Goal: Use online tool/utility: Utilize a website feature to perform a specific function

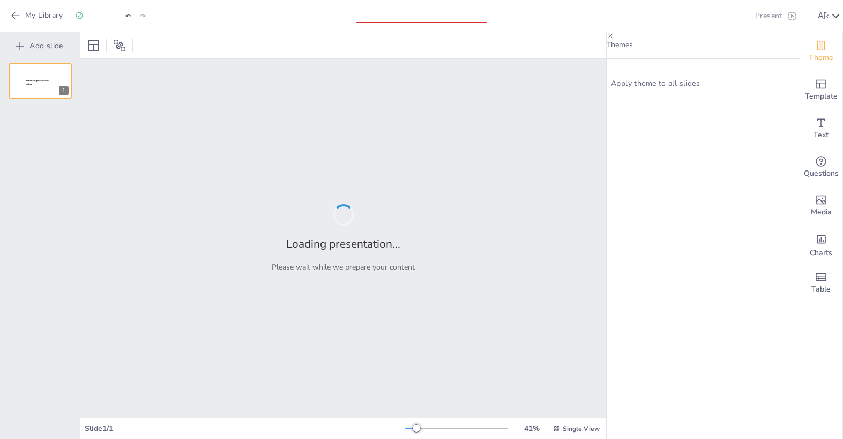
type input "Obstetricia: Importancia y Funciones en el Cuidado Materno-Infantil"
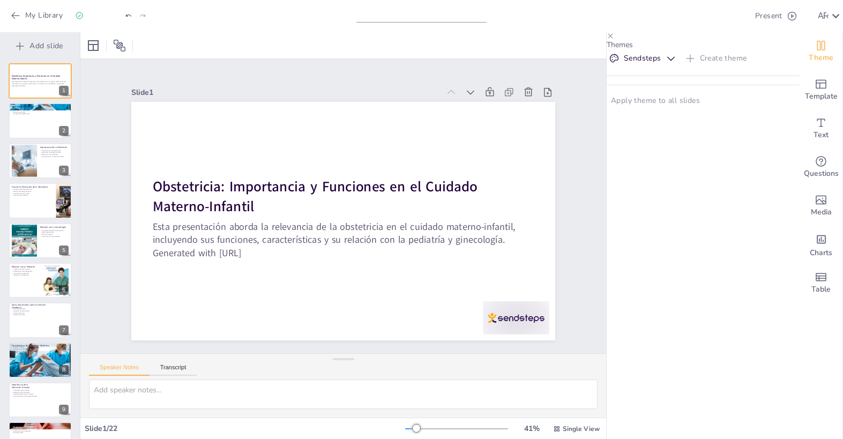
checkbox input "true"
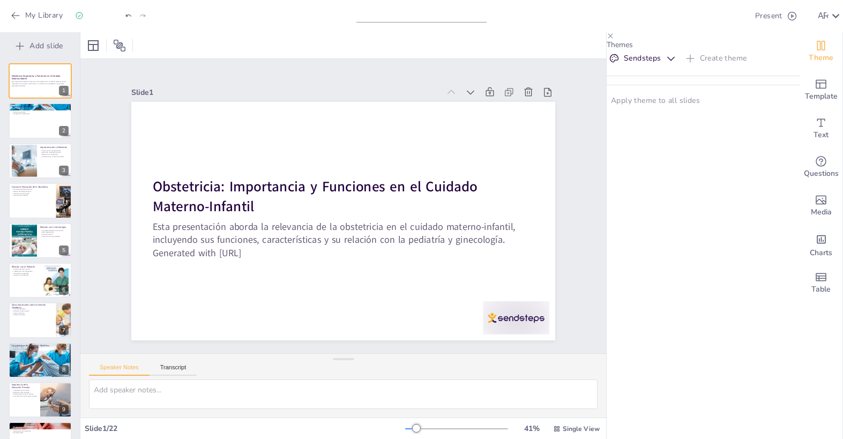
checkbox input "true"
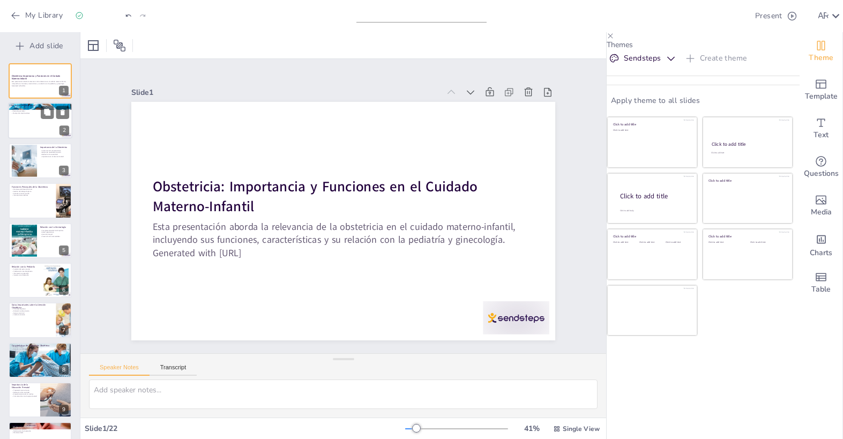
checkbox input "true"
click at [35, 128] on div at bounding box center [40, 121] width 64 height 36
type textarea "La obstetricia se define como la rama médica que se enfoca en el embarazo y el …"
checkbox input "true"
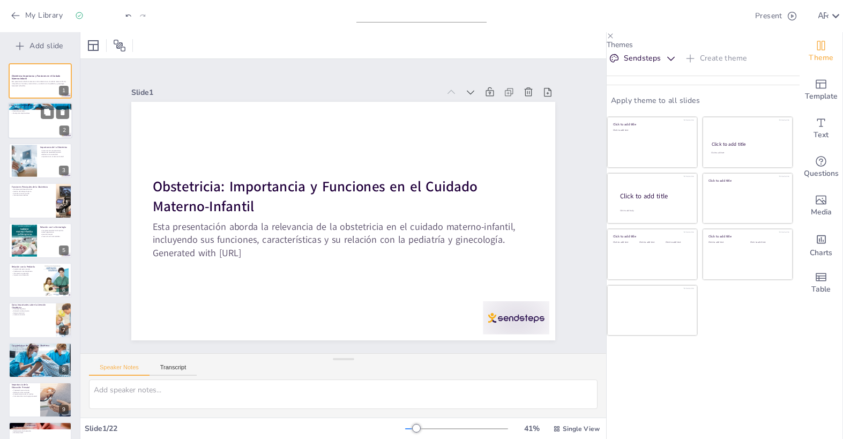
checkbox input "true"
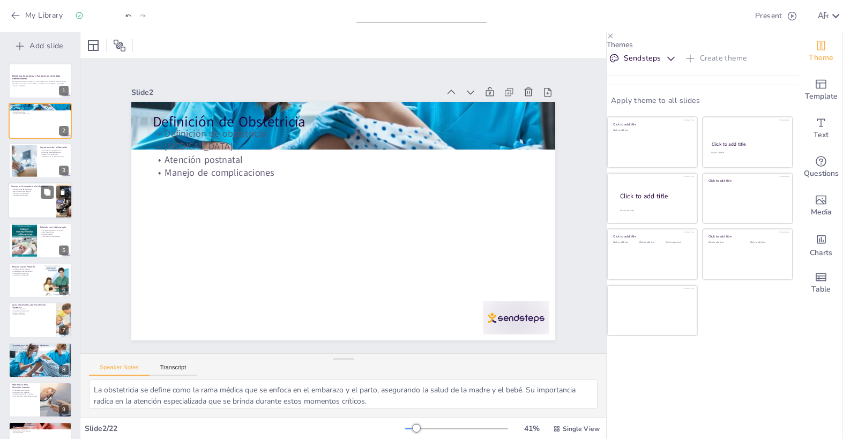
checkbox input "true"
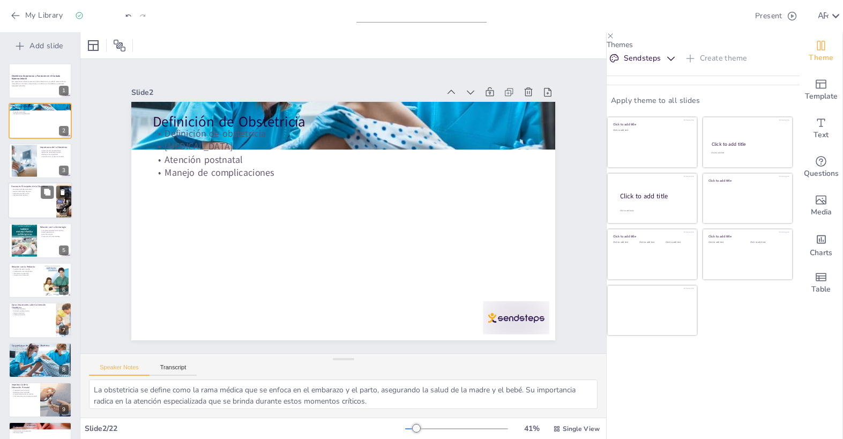
checkbox input "true"
click at [46, 209] on div at bounding box center [40, 200] width 64 height 36
type textarea "El monitoreo del desarrollo fetal es una función crucial de la obstetricia, ya …"
checkbox input "true"
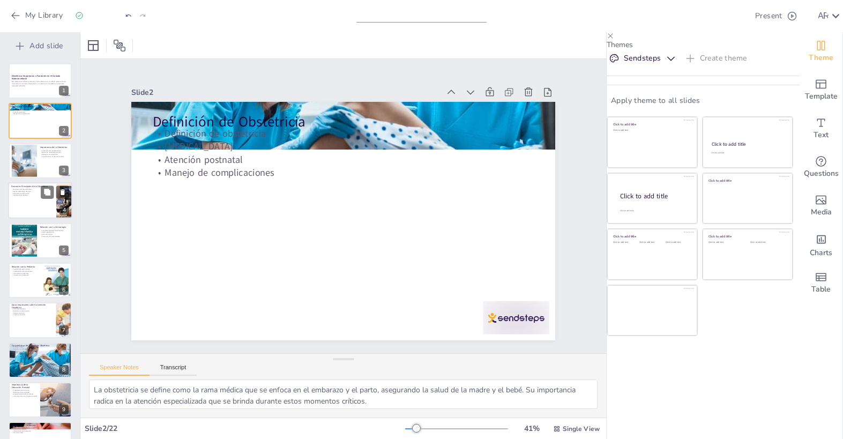
checkbox input "true"
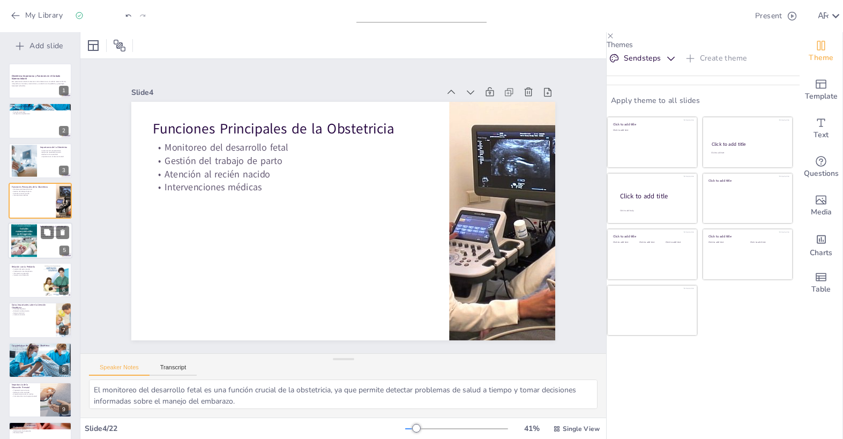
checkbox input "true"
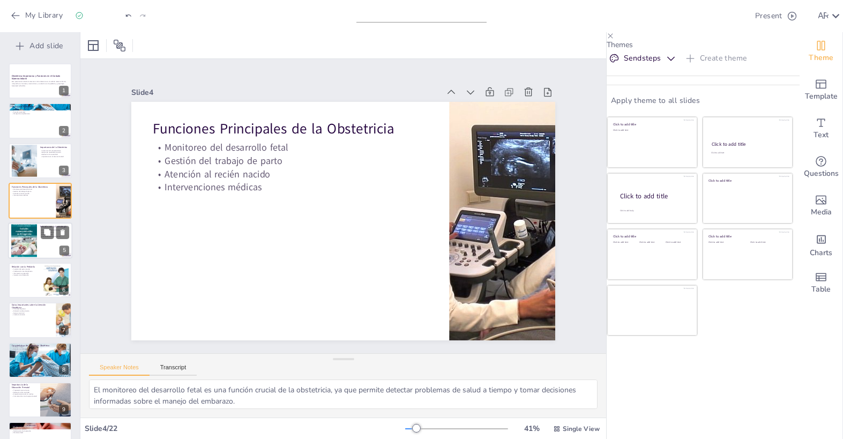
checkbox input "true"
click at [39, 245] on div at bounding box center [40, 241] width 64 height 36
type textarea "La relación entre obstetricia y ginecología es complementaria, asegurando que l…"
checkbox input "true"
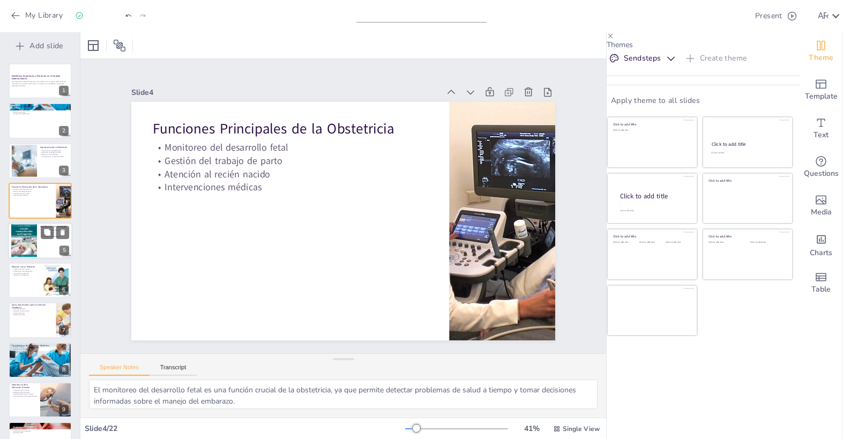
checkbox input "true"
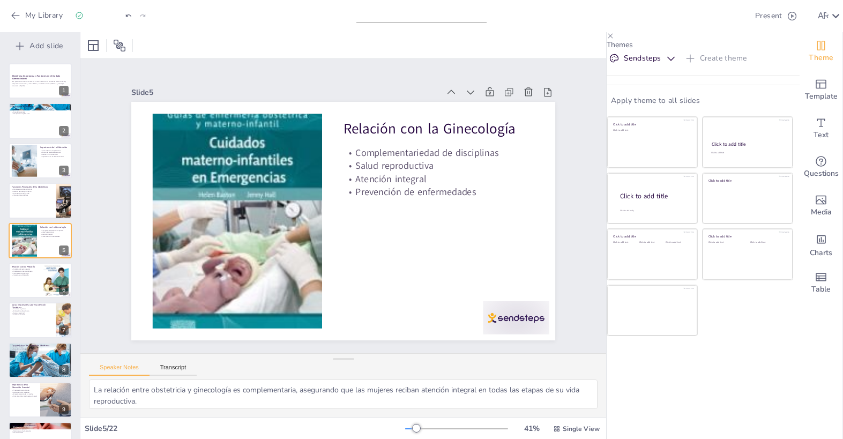
checkbox input "true"
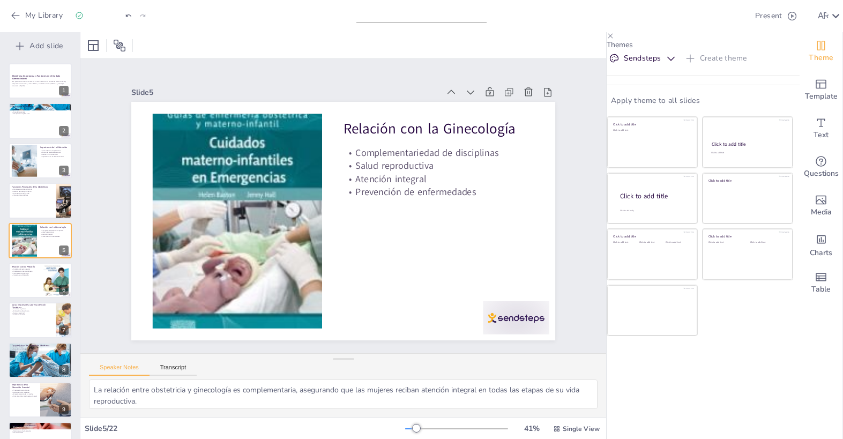
checkbox input "true"
click at [729, 25] on button "Export to PowerPoint" at bounding box center [739, 15] width 20 height 21
click at [734, 14] on icon "Export to PowerPoint" at bounding box center [739, 16] width 11 height 11
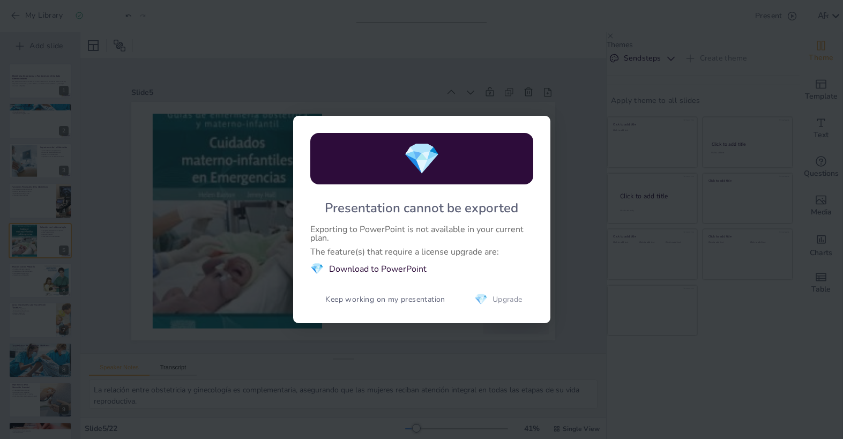
click at [498, 305] on button "💎 Upgrade" at bounding box center [500, 299] width 67 height 21
